Goal: Task Accomplishment & Management: Manage account settings

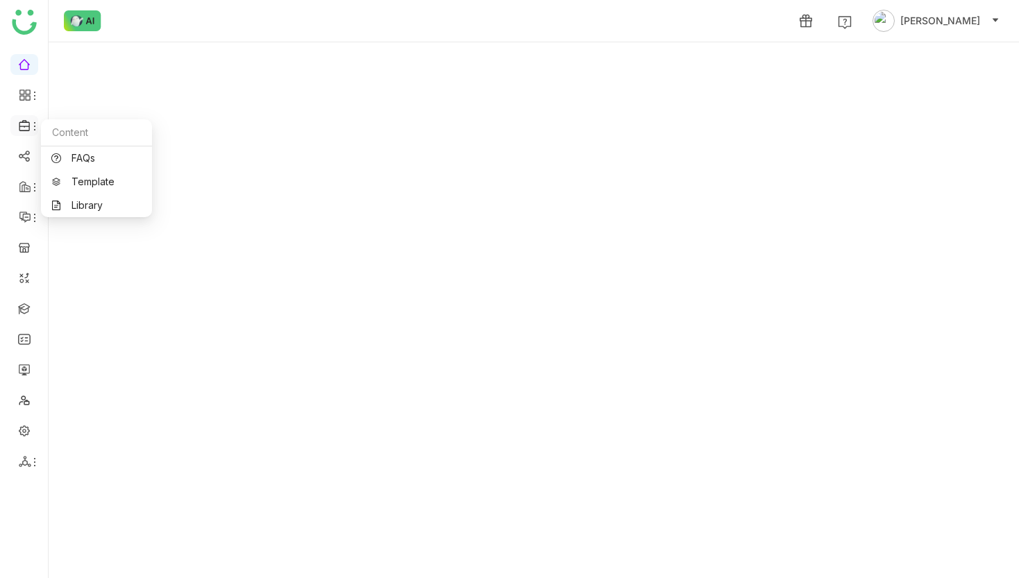
click at [33, 121] on icon at bounding box center [34, 126] width 11 height 11
click at [83, 208] on link "Library" at bounding box center [96, 206] width 90 height 10
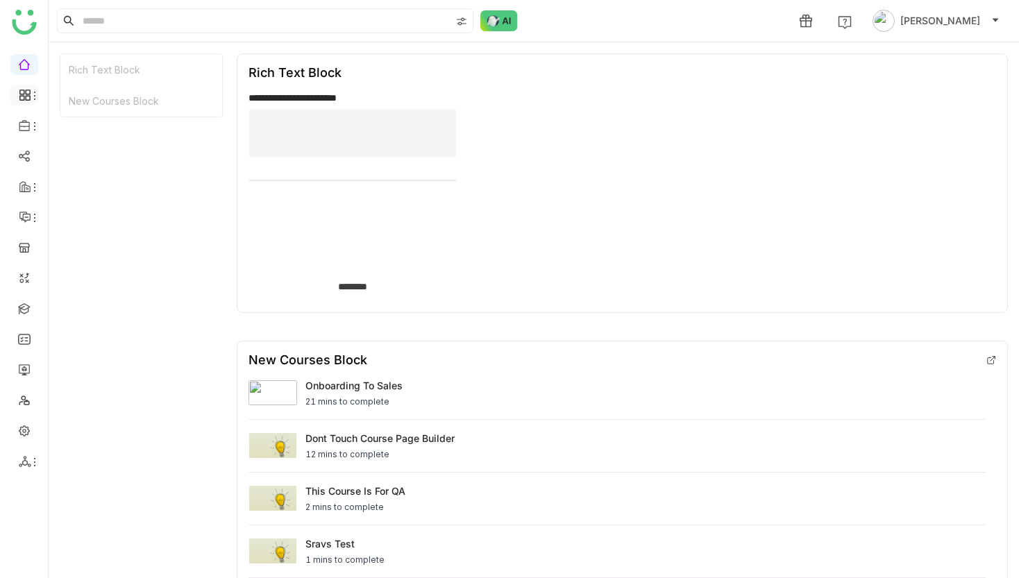
click at [37, 102] on li at bounding box center [24, 95] width 28 height 21
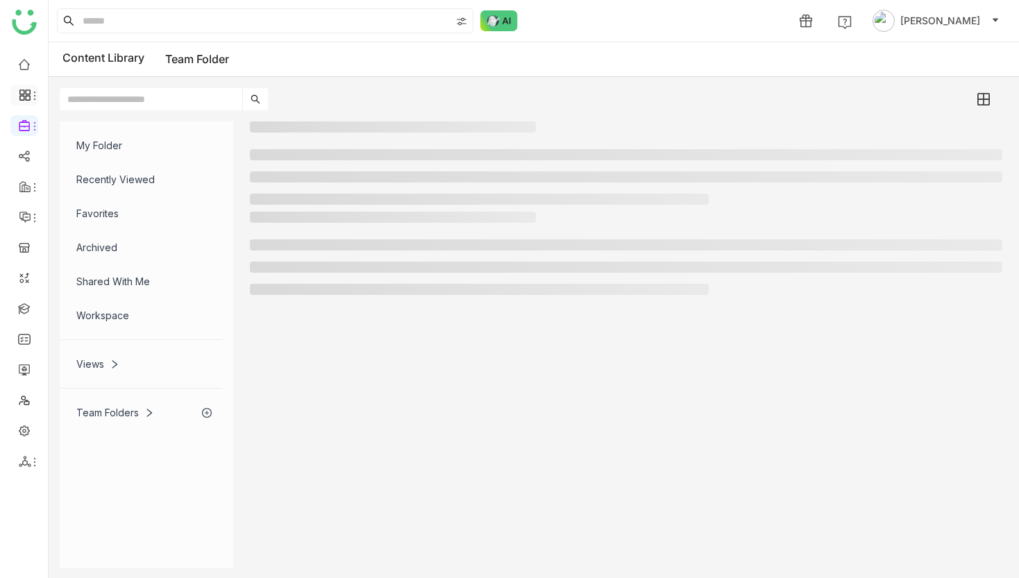
click at [31, 99] on icon at bounding box center [34, 95] width 11 height 11
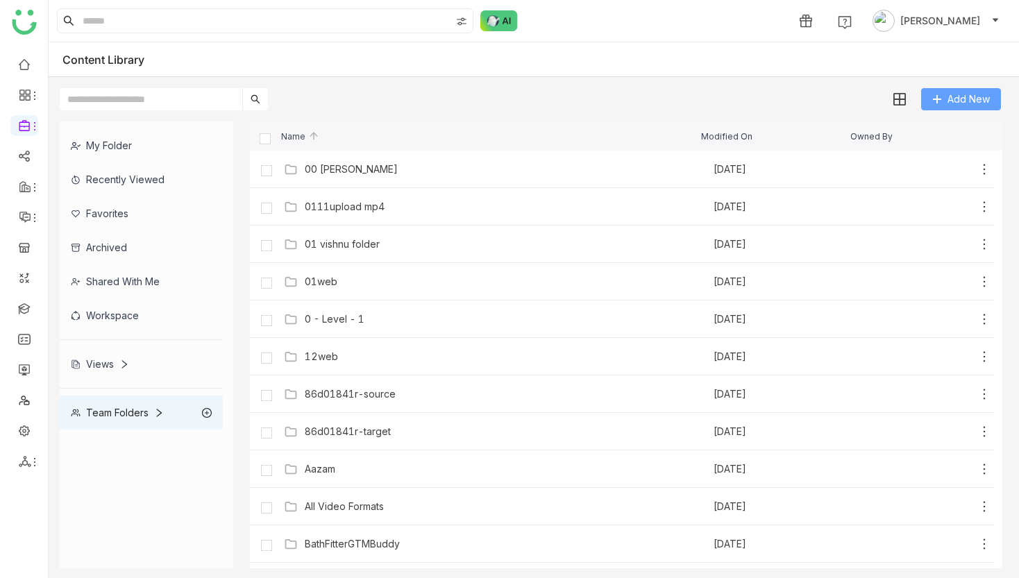
click at [946, 101] on button "Add New" at bounding box center [961, 99] width 80 height 22
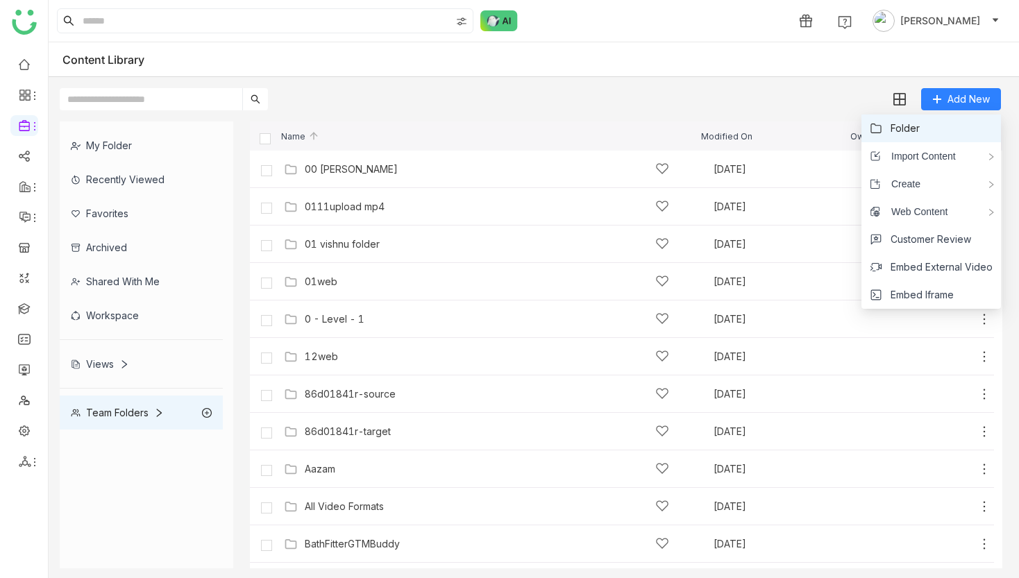
click at [936, 125] on li "Folder" at bounding box center [932, 129] width 140 height 28
